Goal: Task Accomplishment & Management: Manage account settings

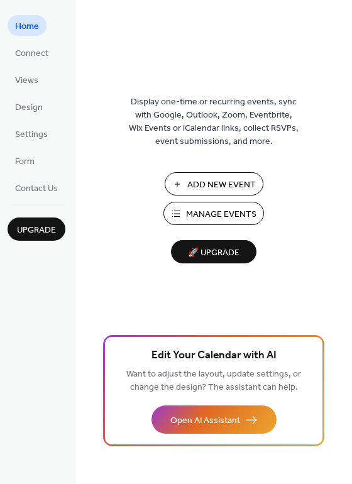
click at [225, 216] on span "Manage Events" at bounding box center [221, 214] width 70 height 13
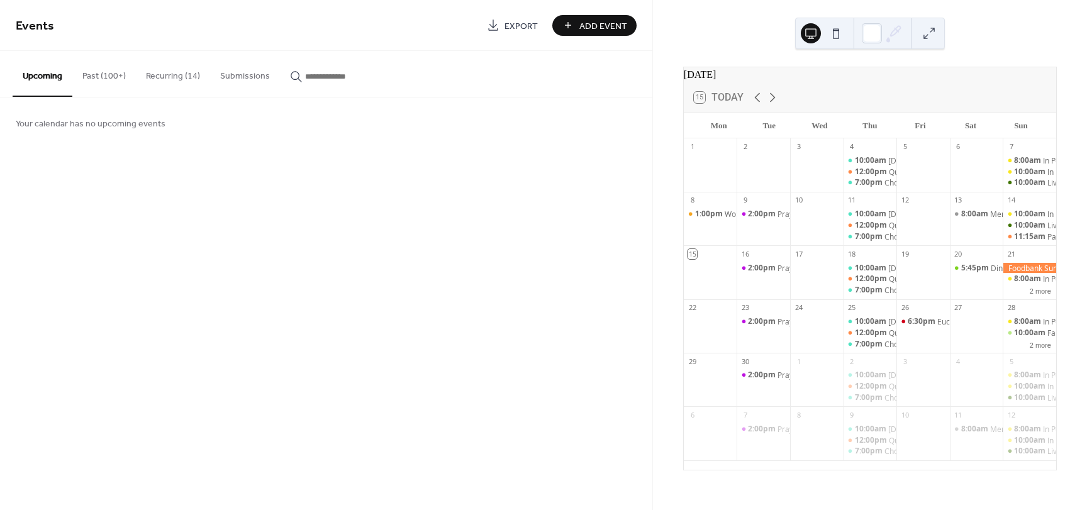
click at [165, 78] on button "Recurring (14)" at bounding box center [173, 73] width 74 height 45
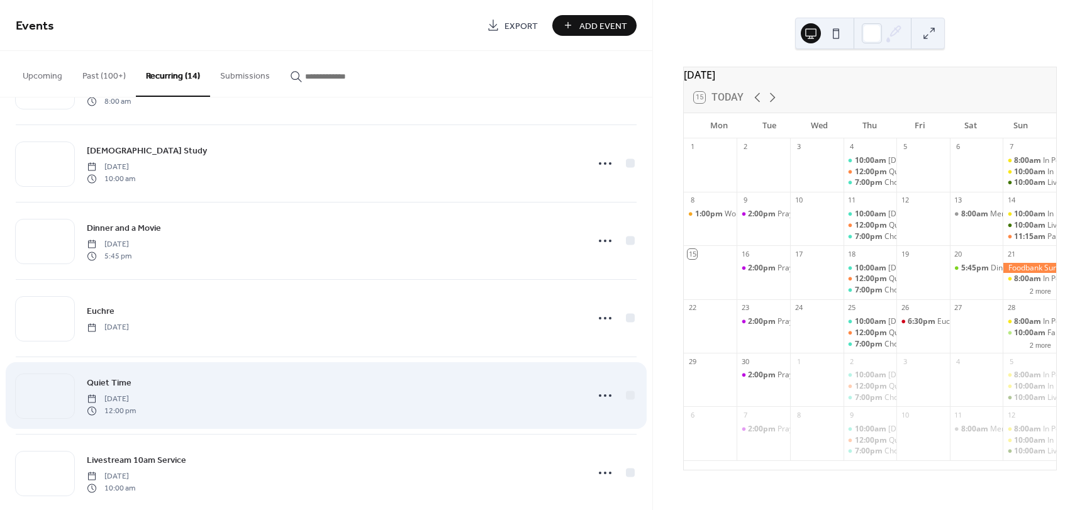
scroll to position [566, 0]
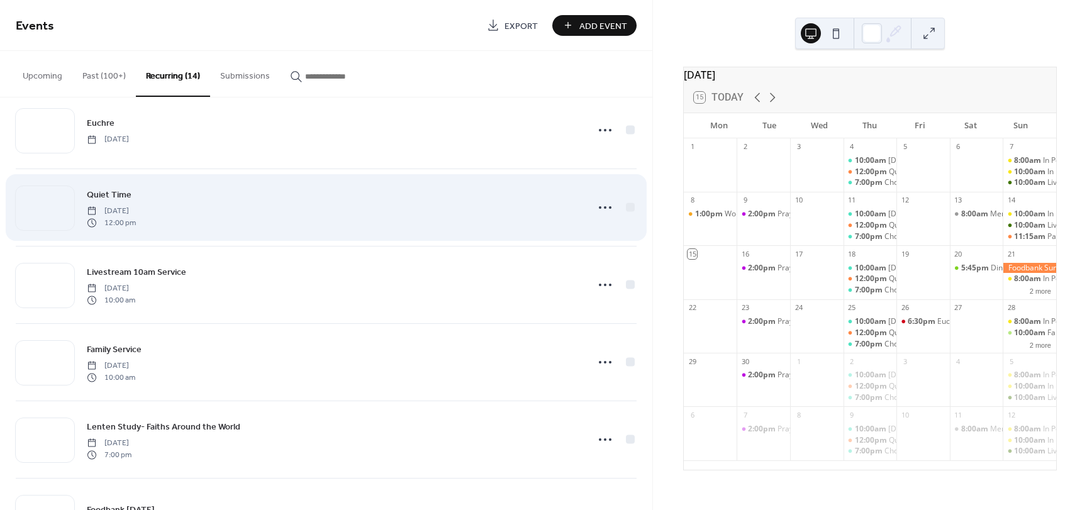
click at [258, 373] on div "Family Service Sunday, January 26, 2025 10:00 am" at bounding box center [333, 362] width 492 height 40
click at [136, 223] on span "12:00 pm" at bounding box center [111, 222] width 49 height 11
click at [599, 208] on icon at bounding box center [605, 207] width 20 height 20
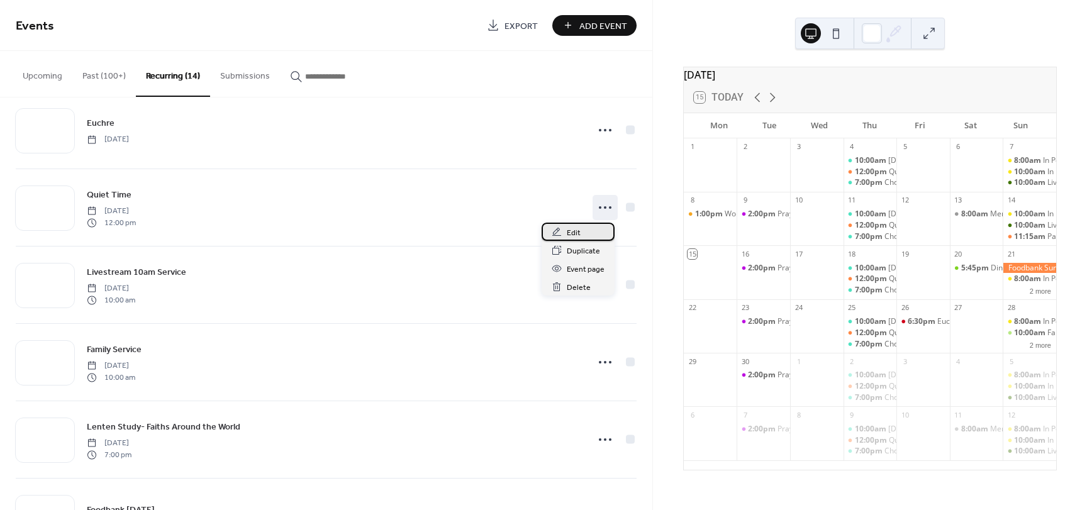
click at [585, 237] on div "Edit" at bounding box center [577, 232] width 73 height 18
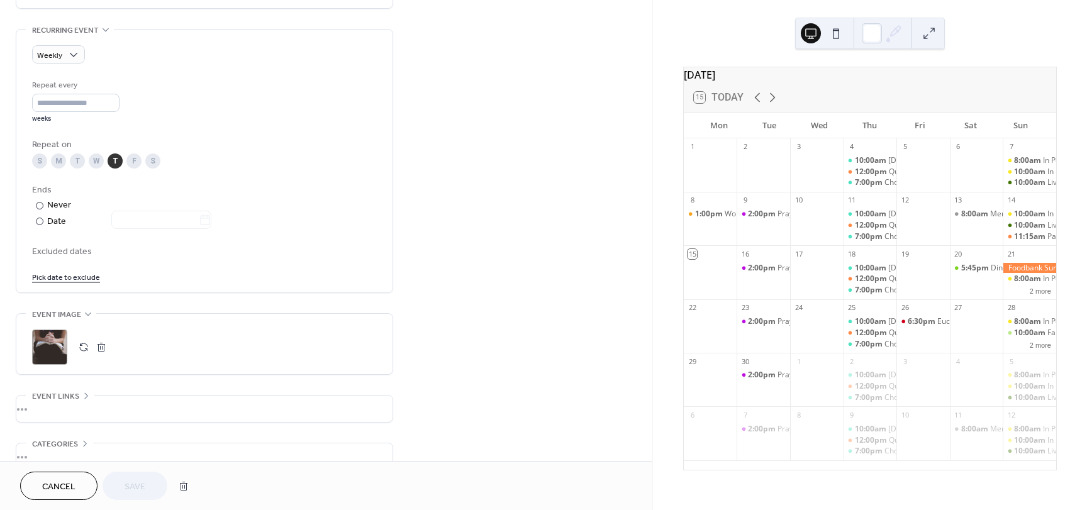
scroll to position [566, 0]
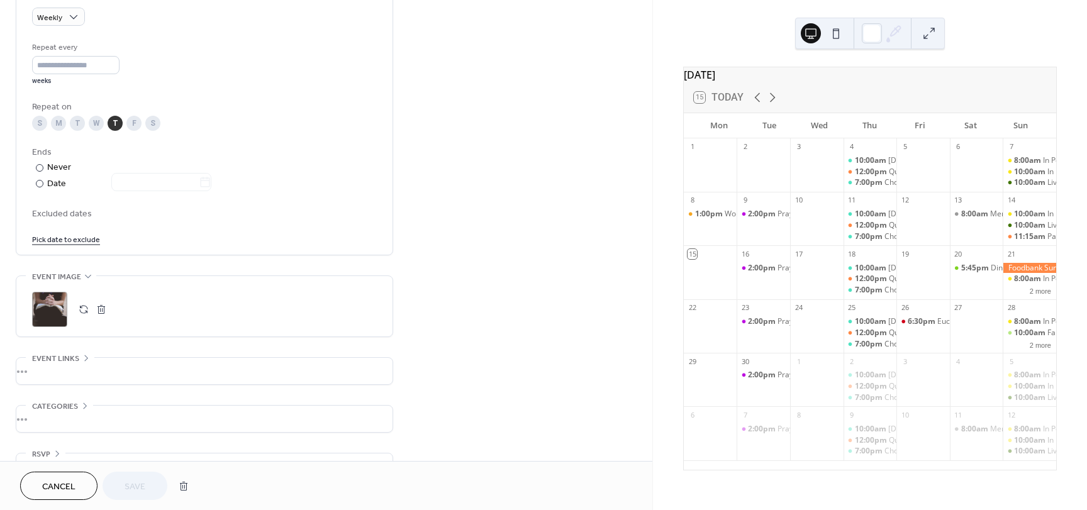
click at [74, 241] on link "Pick date to exclude" at bounding box center [66, 238] width 68 height 13
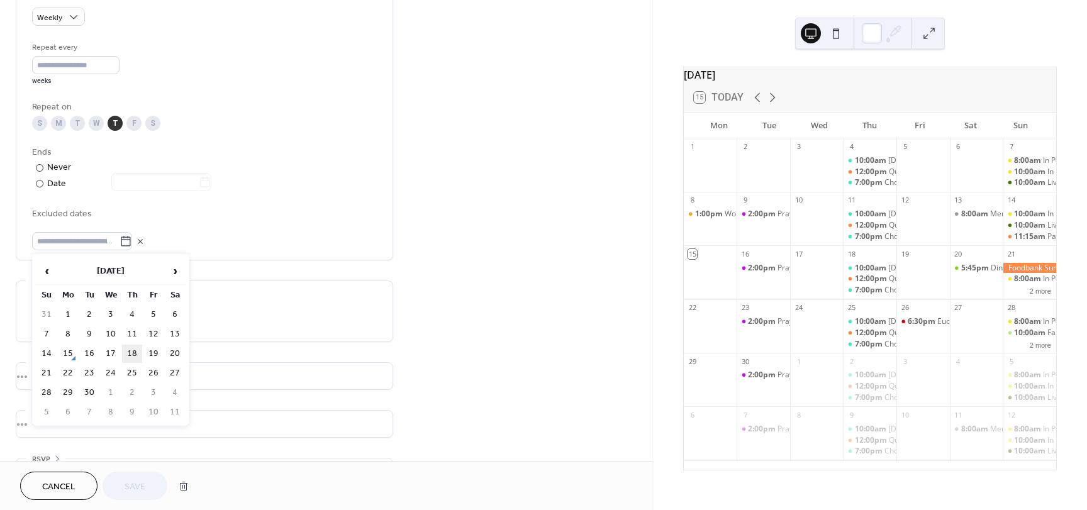
click at [132, 355] on td "18" at bounding box center [132, 354] width 20 height 18
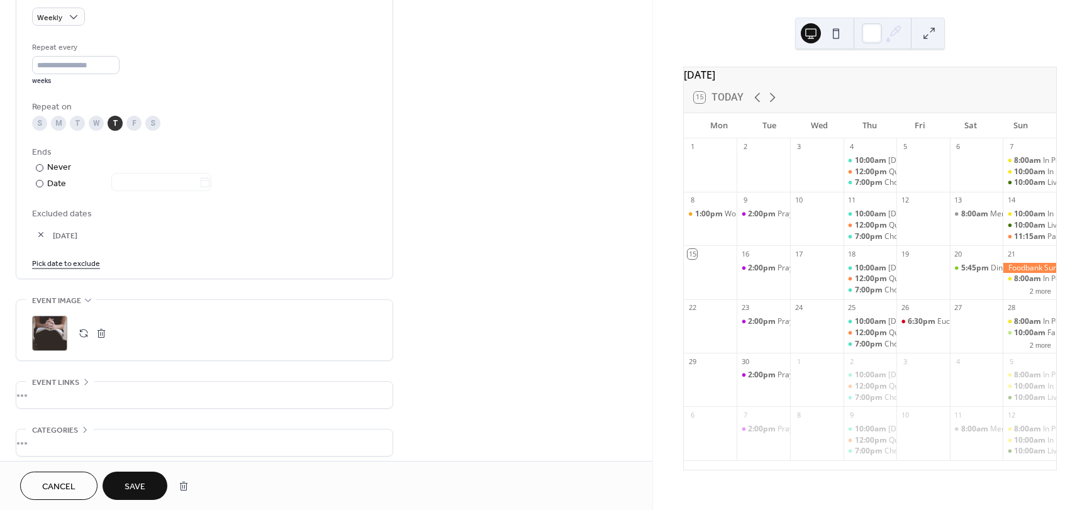
click at [141, 489] on span "Save" at bounding box center [134, 486] width 21 height 13
